Goal: Task Accomplishment & Management: Complete application form

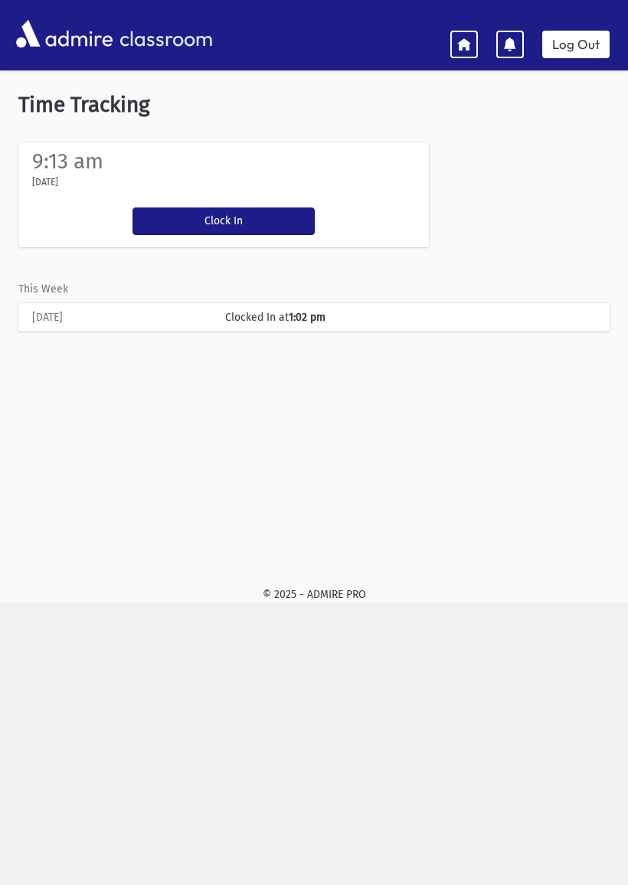
click at [270, 221] on button "Clock In" at bounding box center [223, 221] width 182 height 28
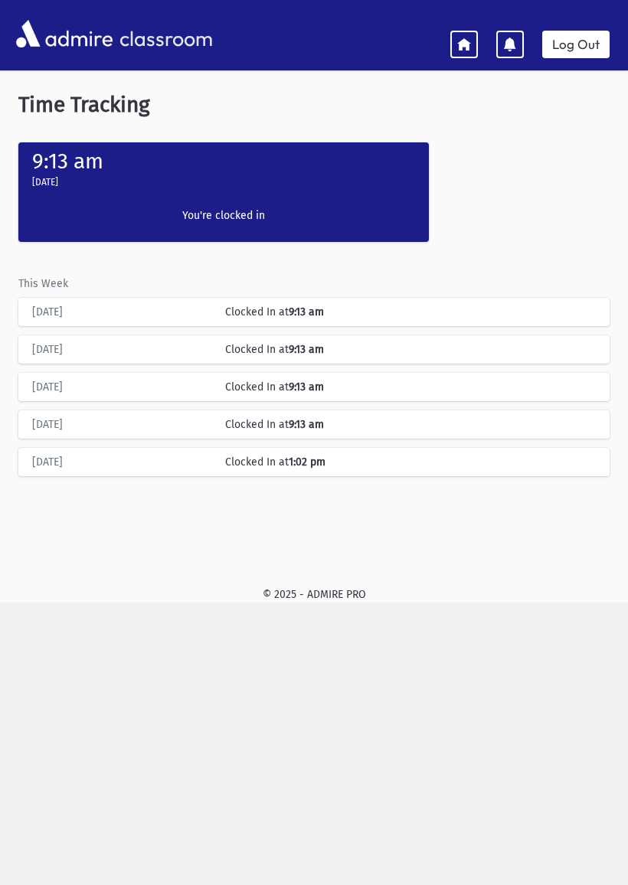
click at [461, 37] on icon at bounding box center [464, 44] width 14 height 14
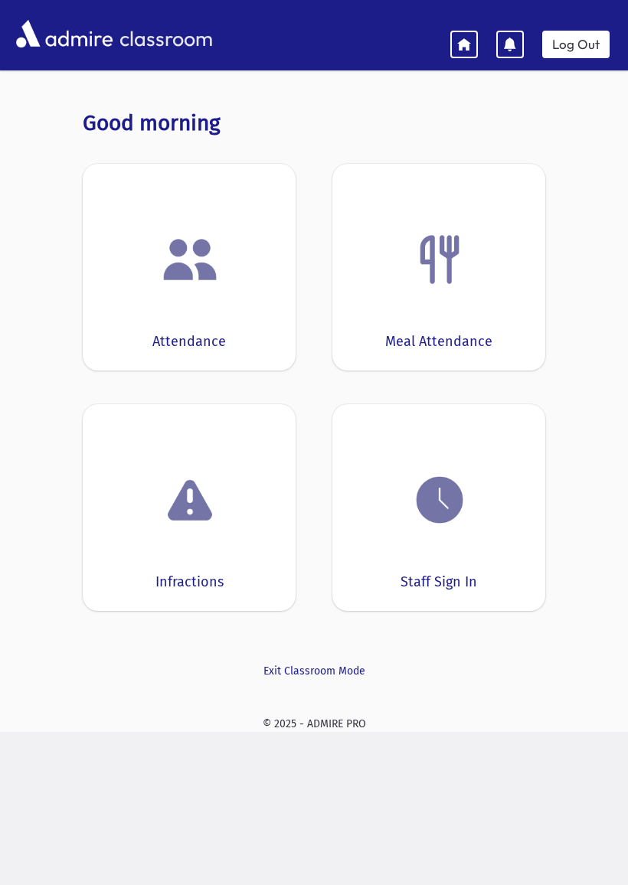
click at [159, 304] on div "Attendance" at bounding box center [189, 267] width 213 height 207
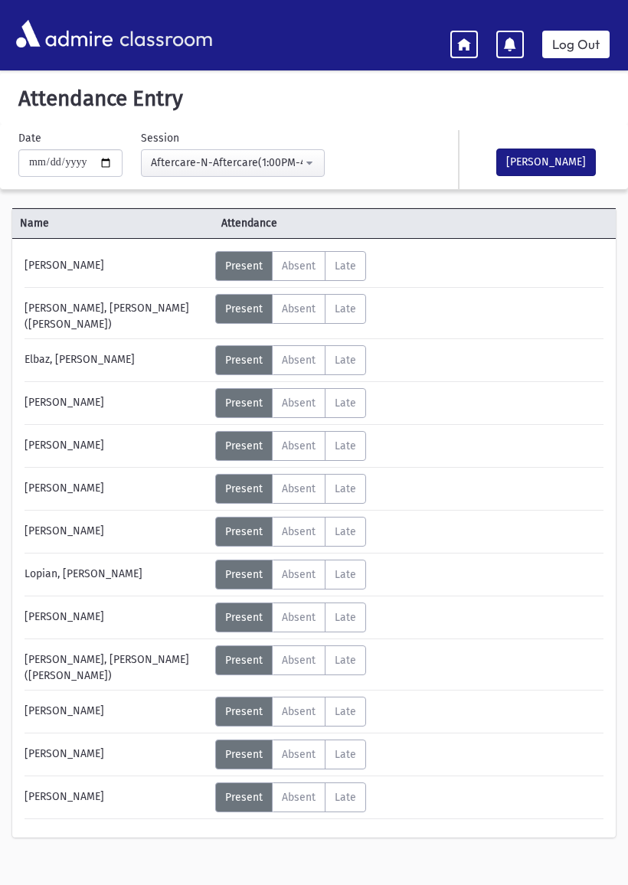
click at [455, 39] on link at bounding box center [464, 45] width 28 height 28
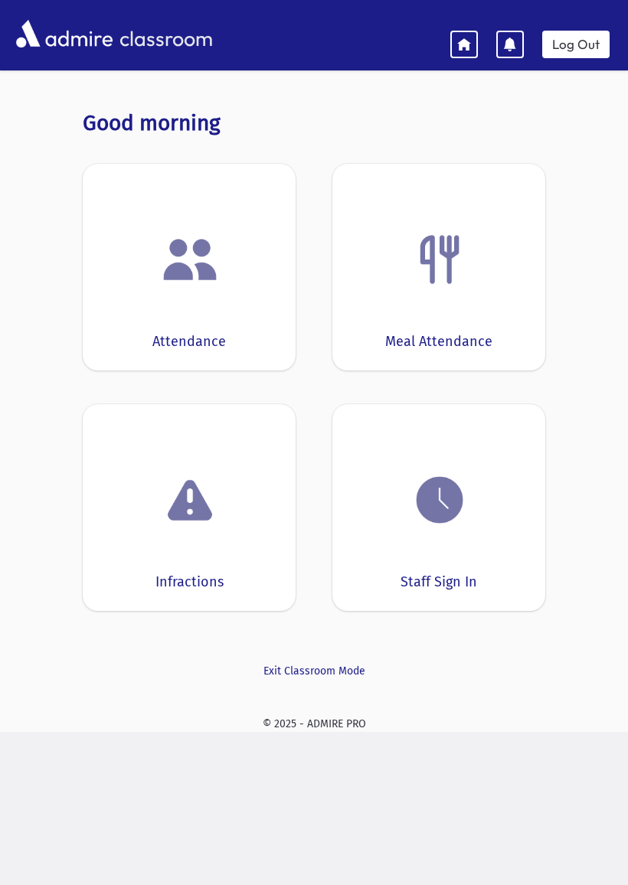
click at [570, 37] on link "Log Out" at bounding box center [575, 45] width 67 height 28
click at [235, 300] on div "Attendance" at bounding box center [189, 267] width 213 height 207
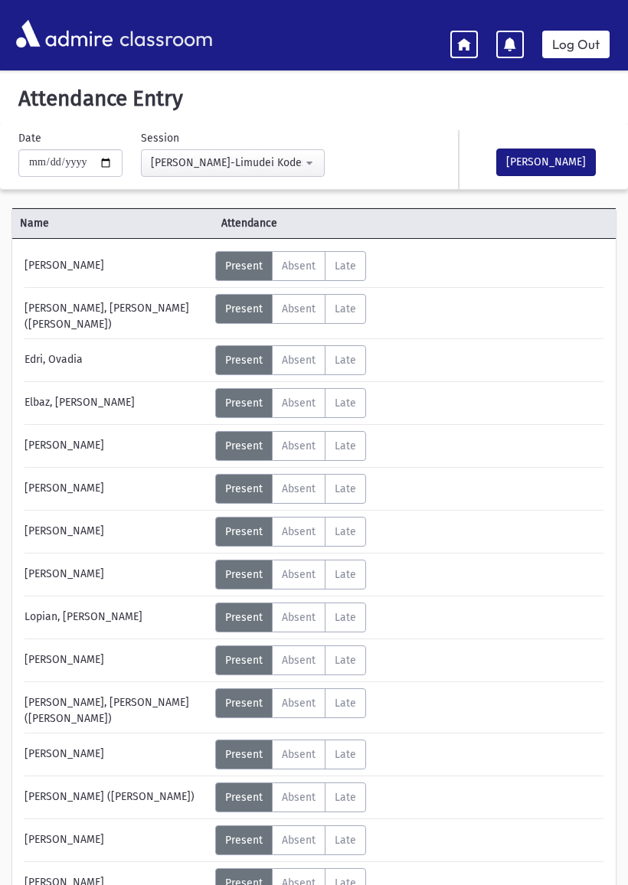
click at [462, 47] on icon at bounding box center [464, 44] width 14 height 14
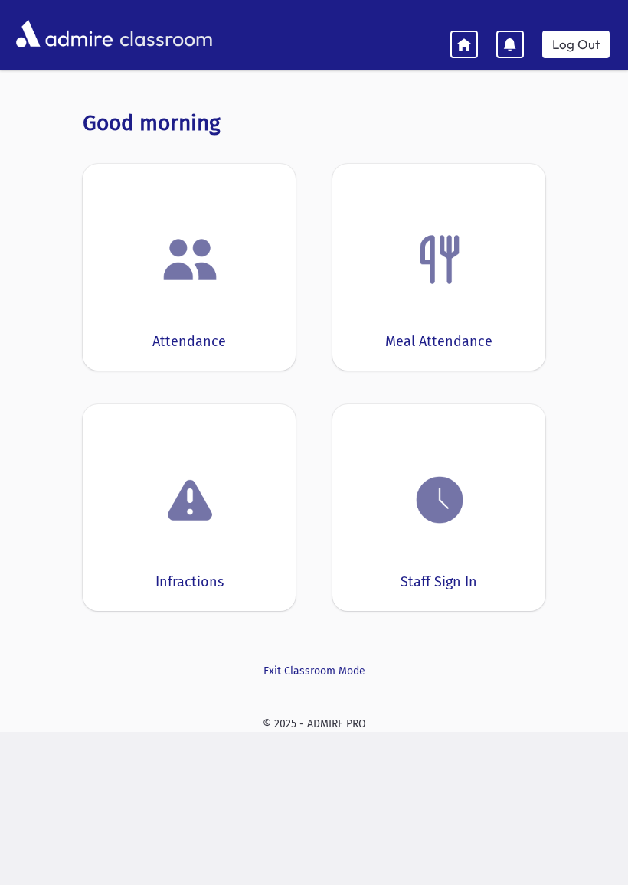
click at [467, 238] on img at bounding box center [439, 259] width 58 height 58
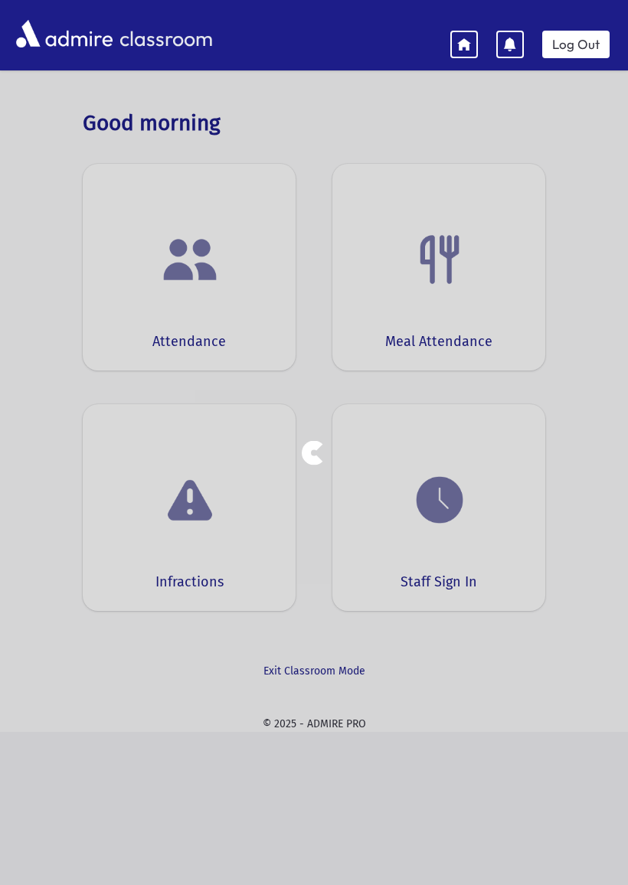
select select "***"
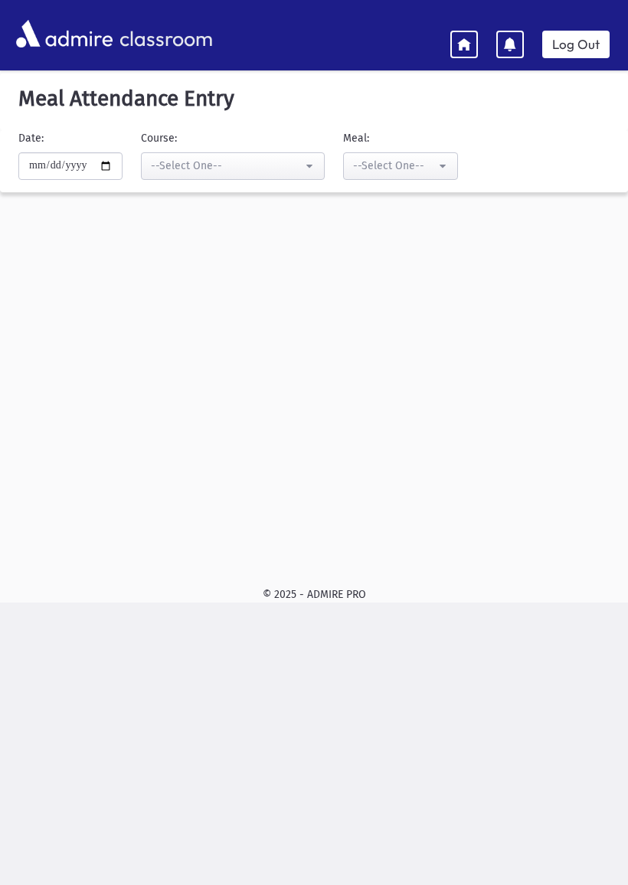
click at [464, 43] on icon at bounding box center [464, 44] width 14 height 14
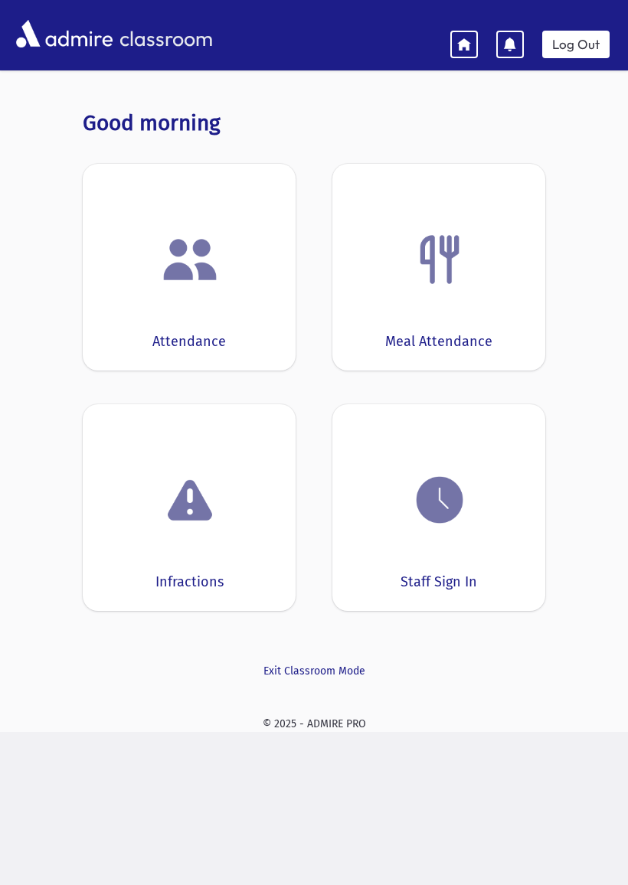
click at [239, 272] on div at bounding box center [188, 259] width 165 height 58
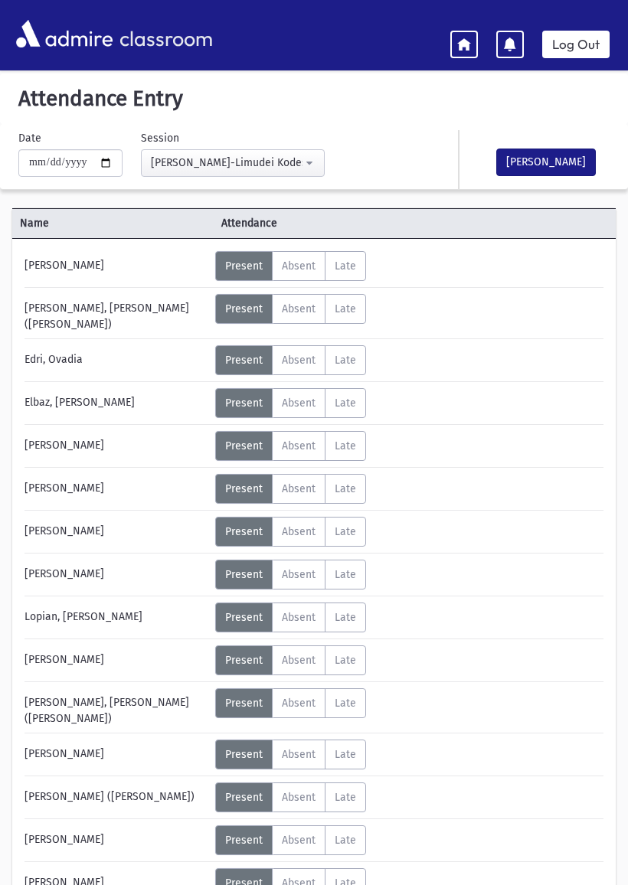
click at [452, 51] on link at bounding box center [464, 45] width 28 height 28
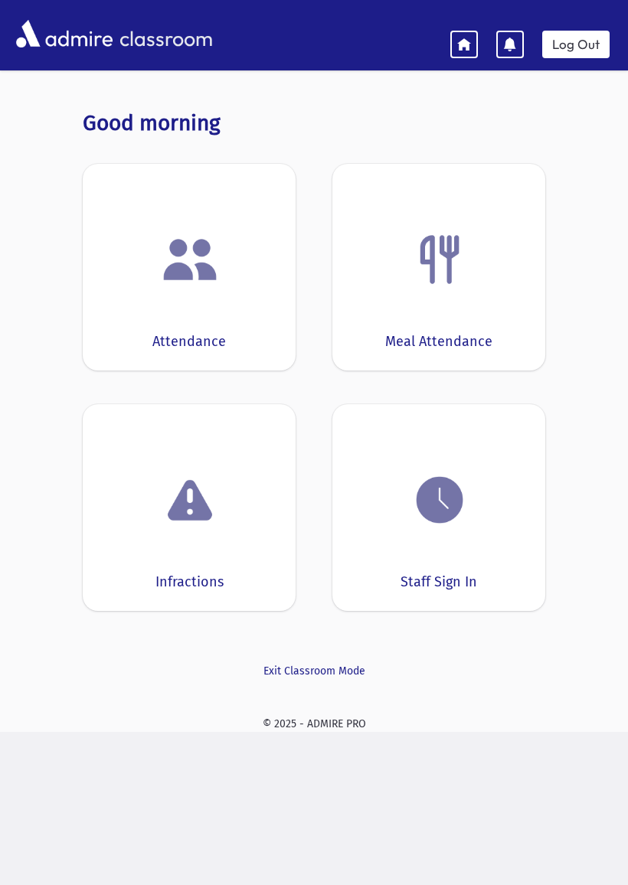
click at [435, 474] on img at bounding box center [439, 500] width 58 height 58
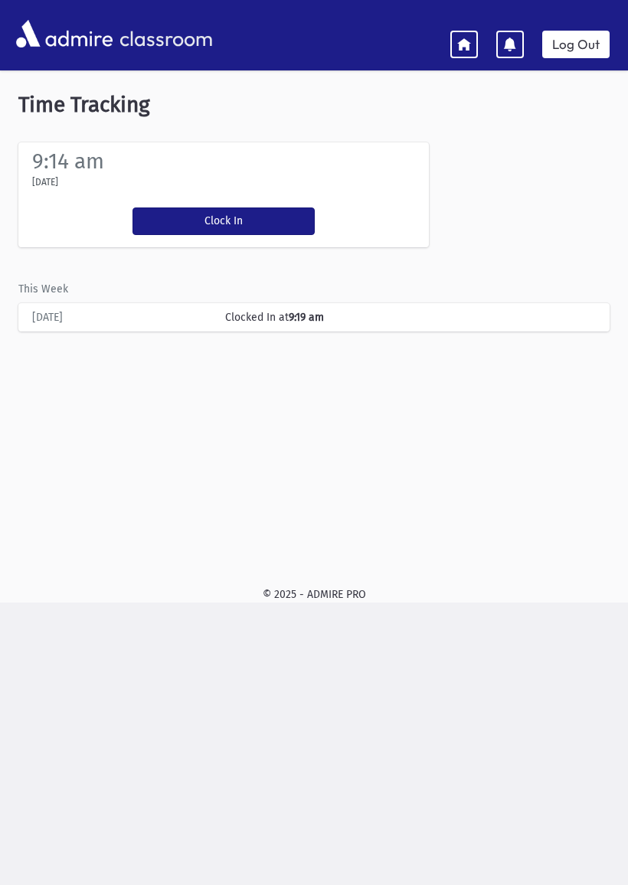
click at [270, 225] on button "Clock In" at bounding box center [223, 221] width 182 height 28
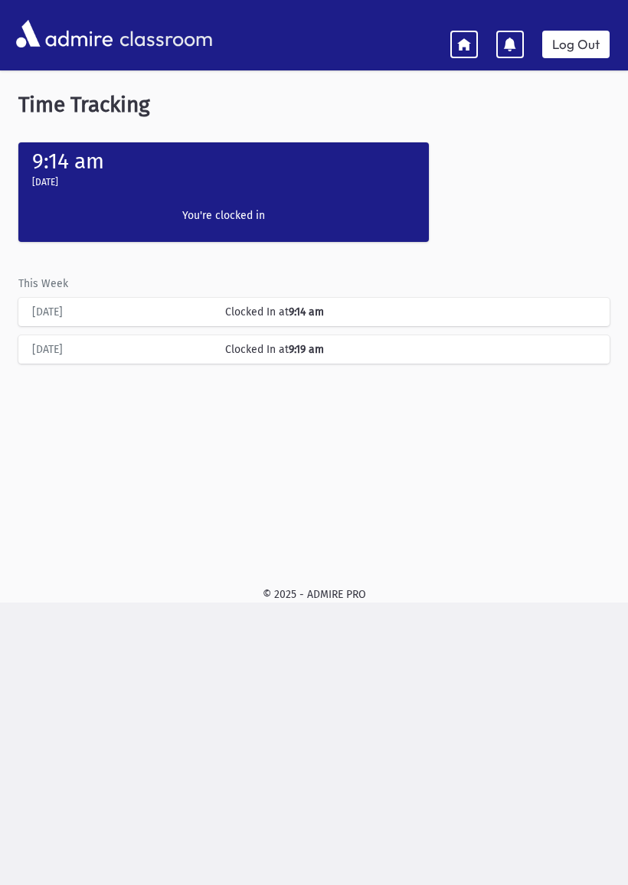
click at [466, 43] on icon at bounding box center [464, 44] width 14 height 14
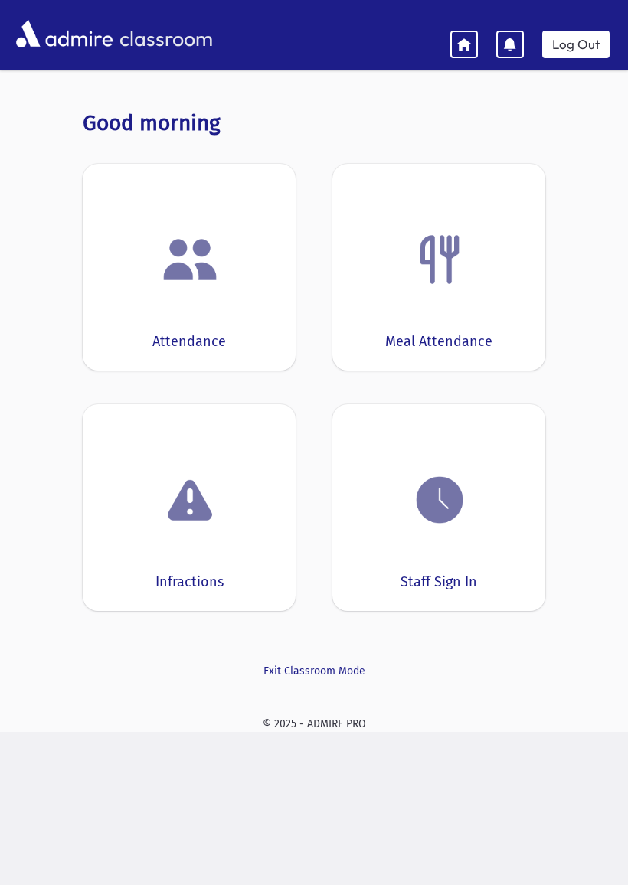
click at [237, 266] on div at bounding box center [188, 259] width 165 height 58
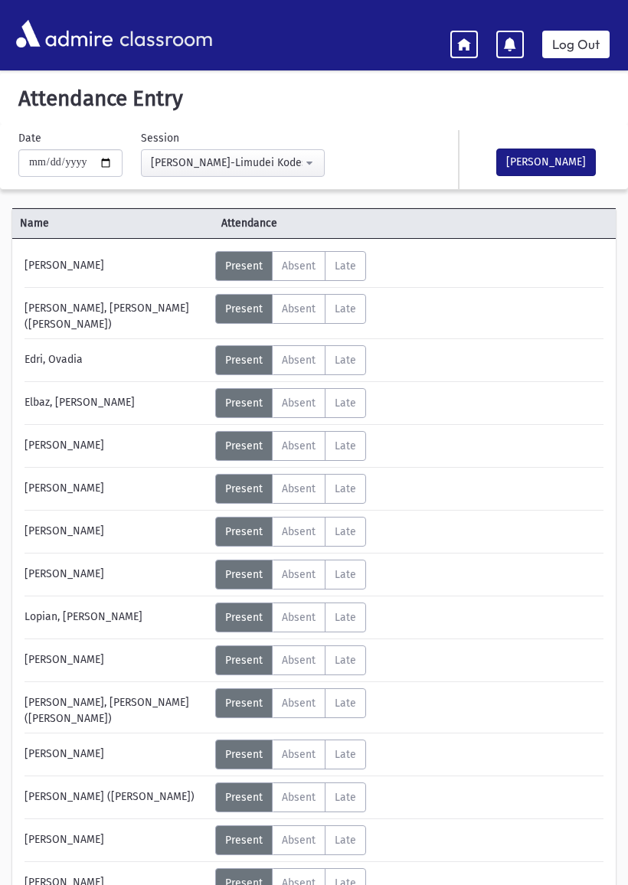
click at [83, 880] on div "[PERSON_NAME]" at bounding box center [116, 883] width 198 height 30
click at [166, 709] on div "[PERSON_NAME], [PERSON_NAME] ([PERSON_NAME])" at bounding box center [116, 707] width 198 height 38
click at [292, 359] on label "Absent A" at bounding box center [299, 360] width 54 height 30
click at [3, 453] on div "Name Attendance [PERSON_NAME] Status Unexcused Admin: Present P Absent" at bounding box center [314, 602] width 628 height 794
click at [16, 455] on div "[PERSON_NAME] Status Unexcused Admin: Present P Absent A Late L" at bounding box center [313, 602] width 603 height 727
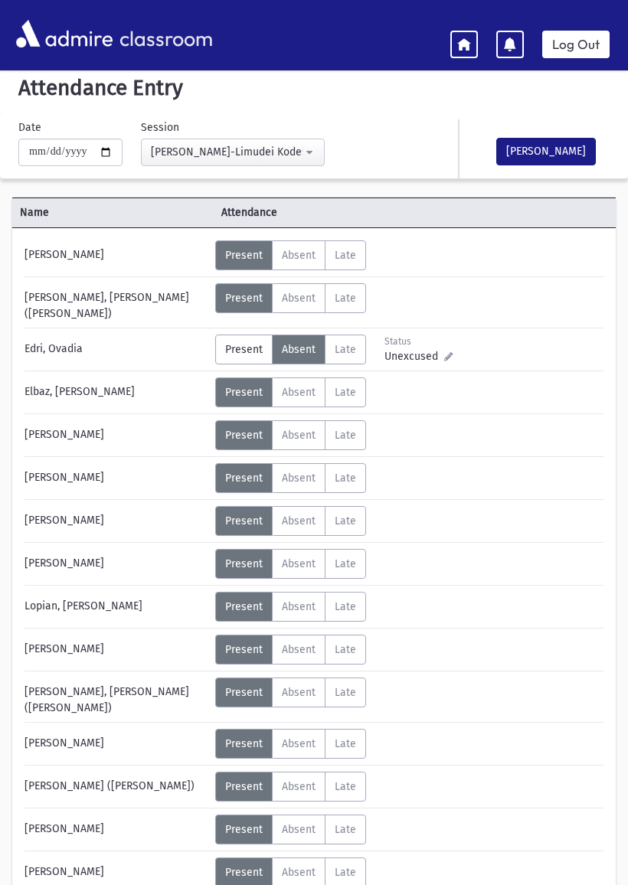
scroll to position [10, 0]
click at [20, 537] on div "[PERSON_NAME] Status Unexcused Admin: Present P Absent A Late L" at bounding box center [313, 592] width 603 height 727
click at [301, 527] on label "Absent A" at bounding box center [299, 522] width 54 height 30
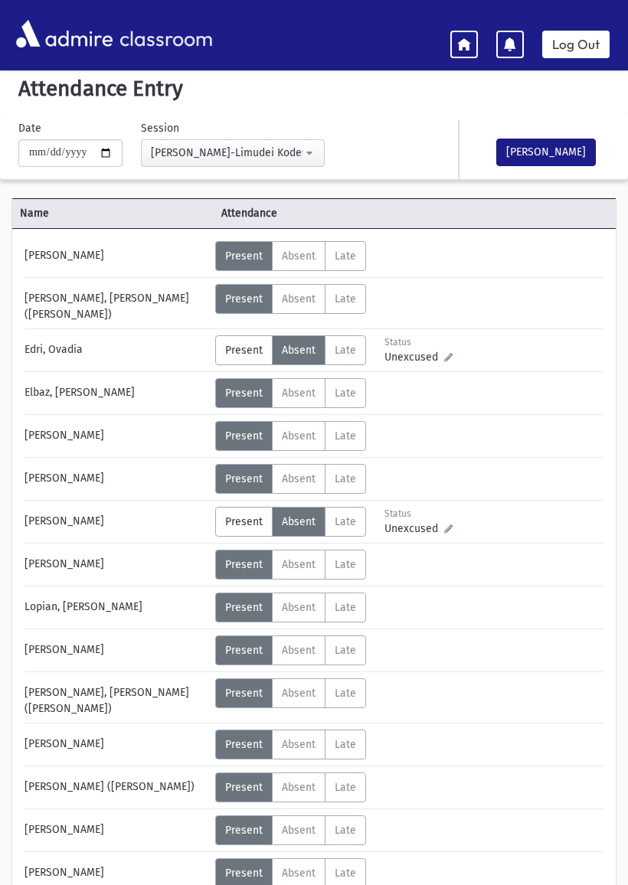
click at [304, 558] on span "Absent" at bounding box center [299, 564] width 34 height 13
click at [292, 605] on span "Absent" at bounding box center [299, 607] width 34 height 13
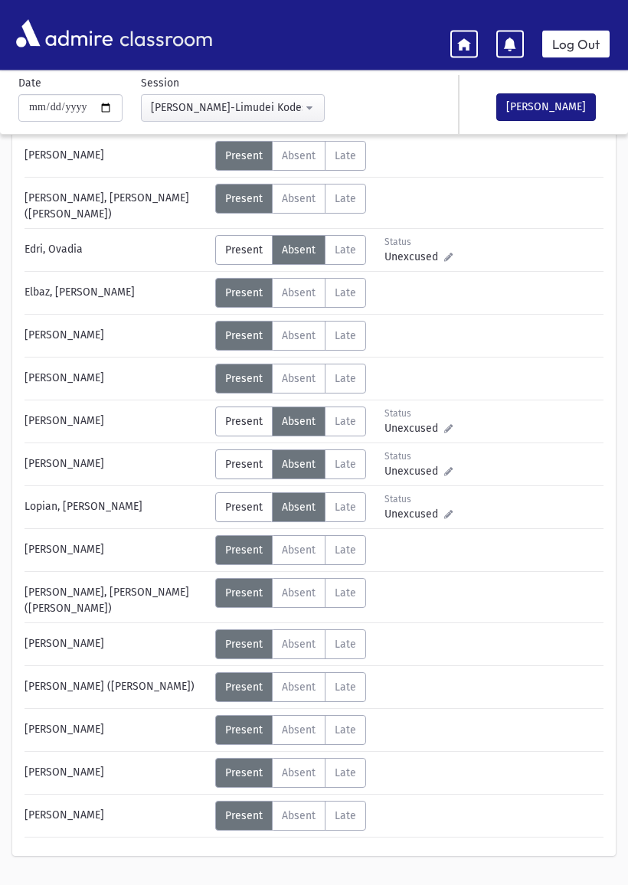
scroll to position [110, 0]
click at [344, 680] on span "Late" at bounding box center [344, 686] width 21 height 13
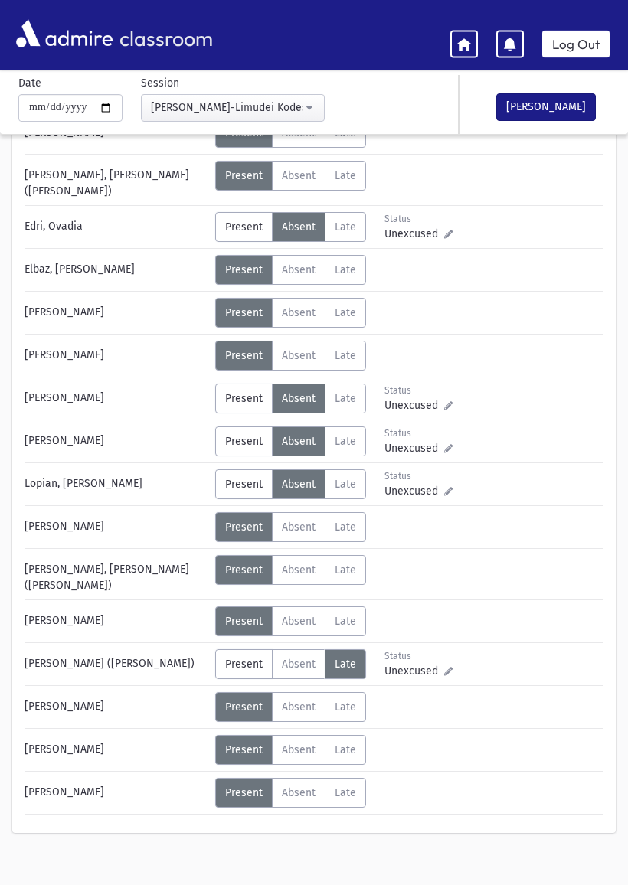
scroll to position [133, 0]
click at [547, 103] on button "[PERSON_NAME]" at bounding box center [545, 107] width 99 height 28
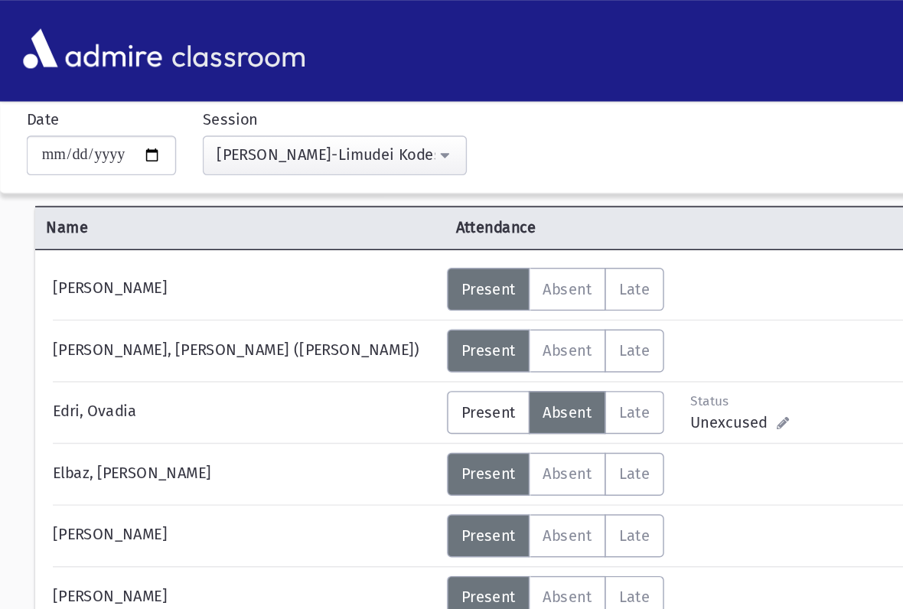
scroll to position [64, 0]
